Goal: Task Accomplishment & Management: Use online tool/utility

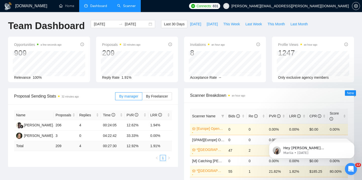
click at [124, 5] on link "Scanner" at bounding box center [126, 6] width 19 height 4
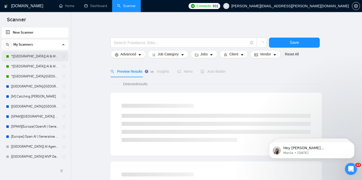
click at [43, 55] on link "*[[GEOGRAPHIC_DATA]] AI & Machine Learning Software" at bounding box center [35, 57] width 48 height 10
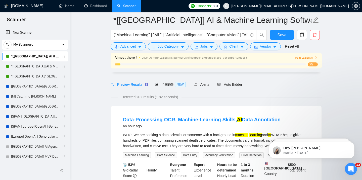
scroll to position [14, 0]
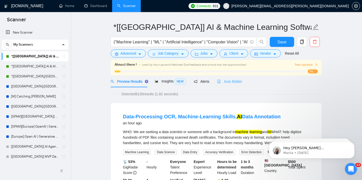
click at [234, 84] on div "Auto Bidder" at bounding box center [229, 82] width 25 height 12
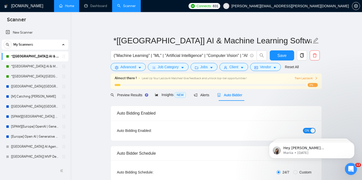
click at [65, 7] on link "Home" at bounding box center [66, 6] width 15 height 4
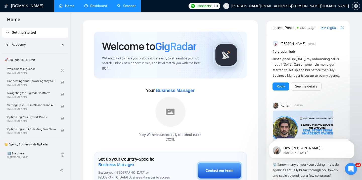
click at [93, 7] on link "Dashboard" at bounding box center [95, 6] width 23 height 4
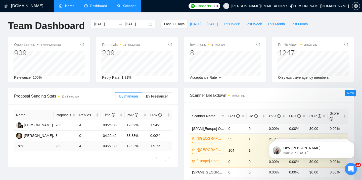
click at [235, 24] on span "This Week" at bounding box center [231, 24] width 17 height 6
type input "[DATE]"
